Goal: Task Accomplishment & Management: Complete application form

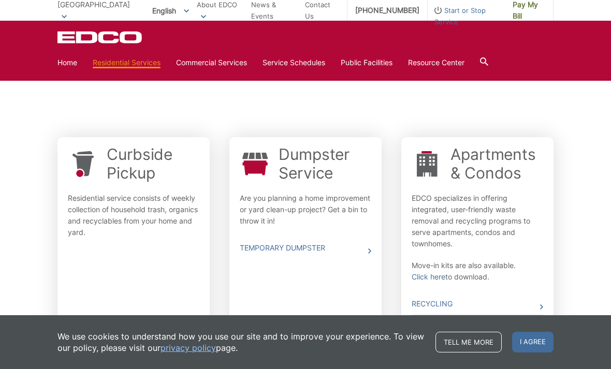
scroll to position [285, 0]
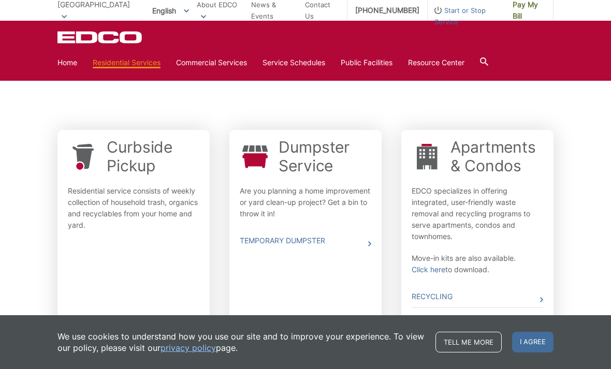
click at [318, 239] on link "Temporary Dumpster" at bounding box center [305, 241] width 131 height 22
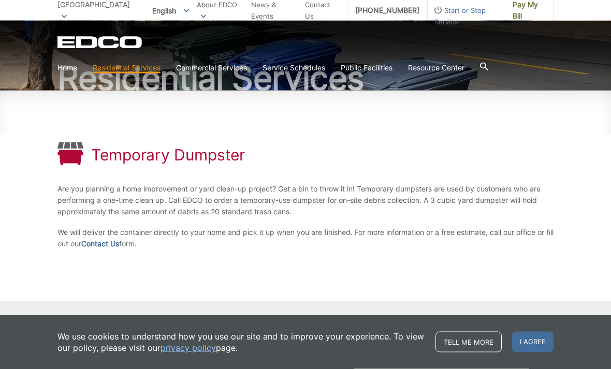
scroll to position [125, 0]
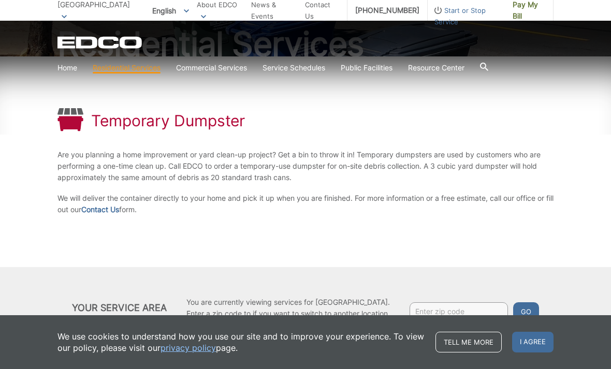
click at [534, 352] on span "I agree" at bounding box center [532, 342] width 41 height 21
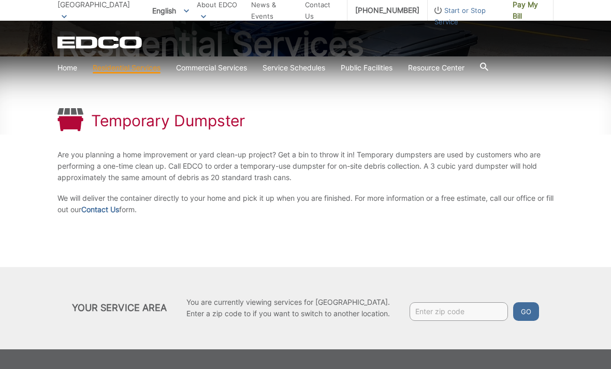
click at [451, 308] on input "Enter zip code" at bounding box center [458, 311] width 98 height 19
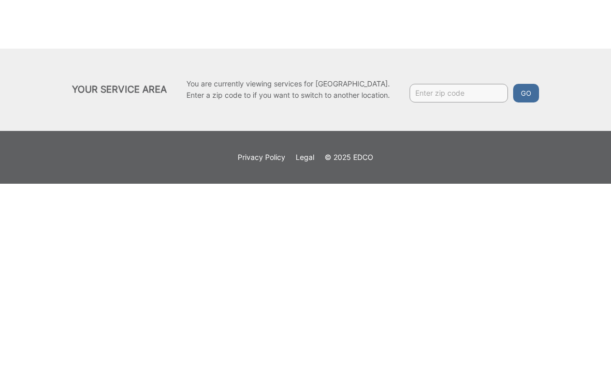
type input "90713"
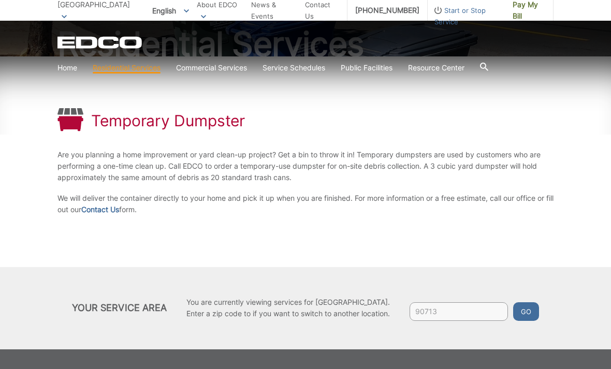
click at [533, 312] on button "Go" at bounding box center [526, 311] width 26 height 19
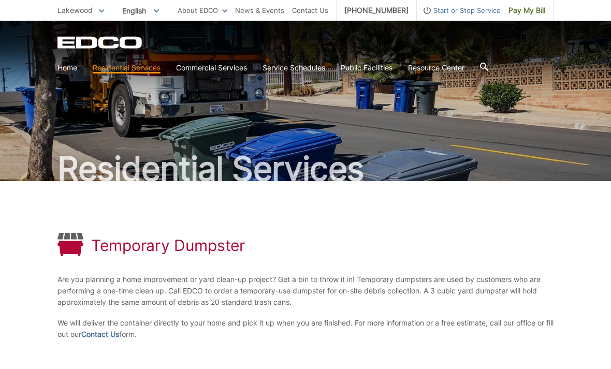
click at [66, 72] on link "Home" at bounding box center [67, 67] width 20 height 11
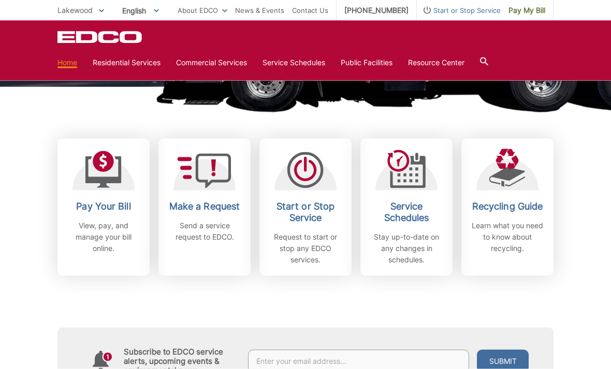
scroll to position [246, 0]
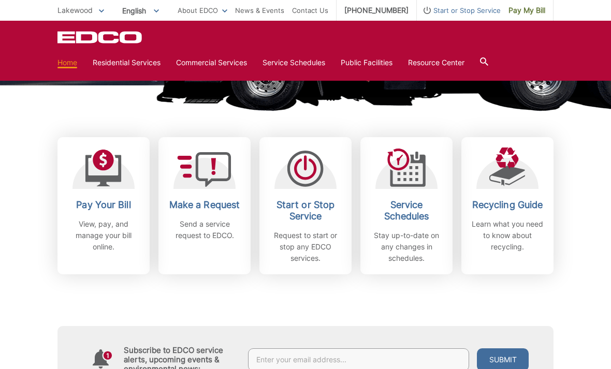
click at [314, 230] on p "Request to start or stop any EDCO services." at bounding box center [305, 247] width 77 height 34
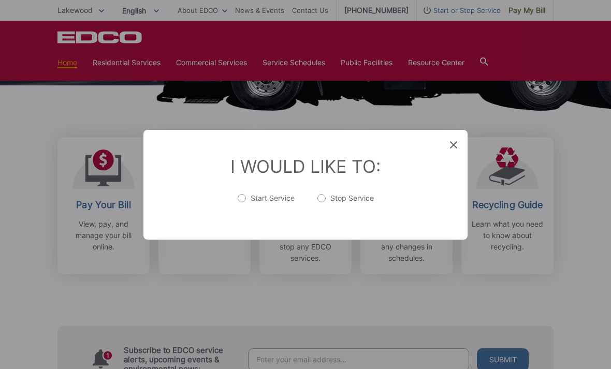
click at [241, 214] on label "Start Service" at bounding box center [266, 203] width 57 height 21
radio input "true"
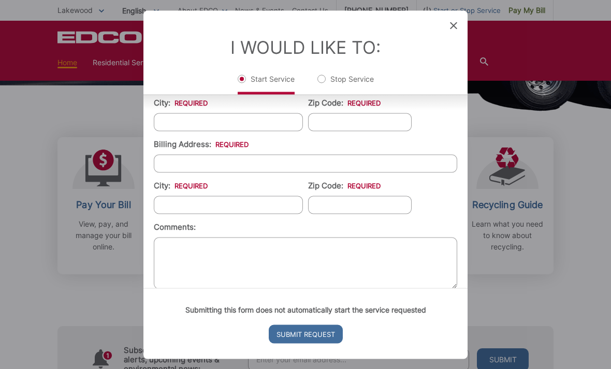
scroll to position [298, 0]
